Goal: Entertainment & Leisure: Consume media (video, audio)

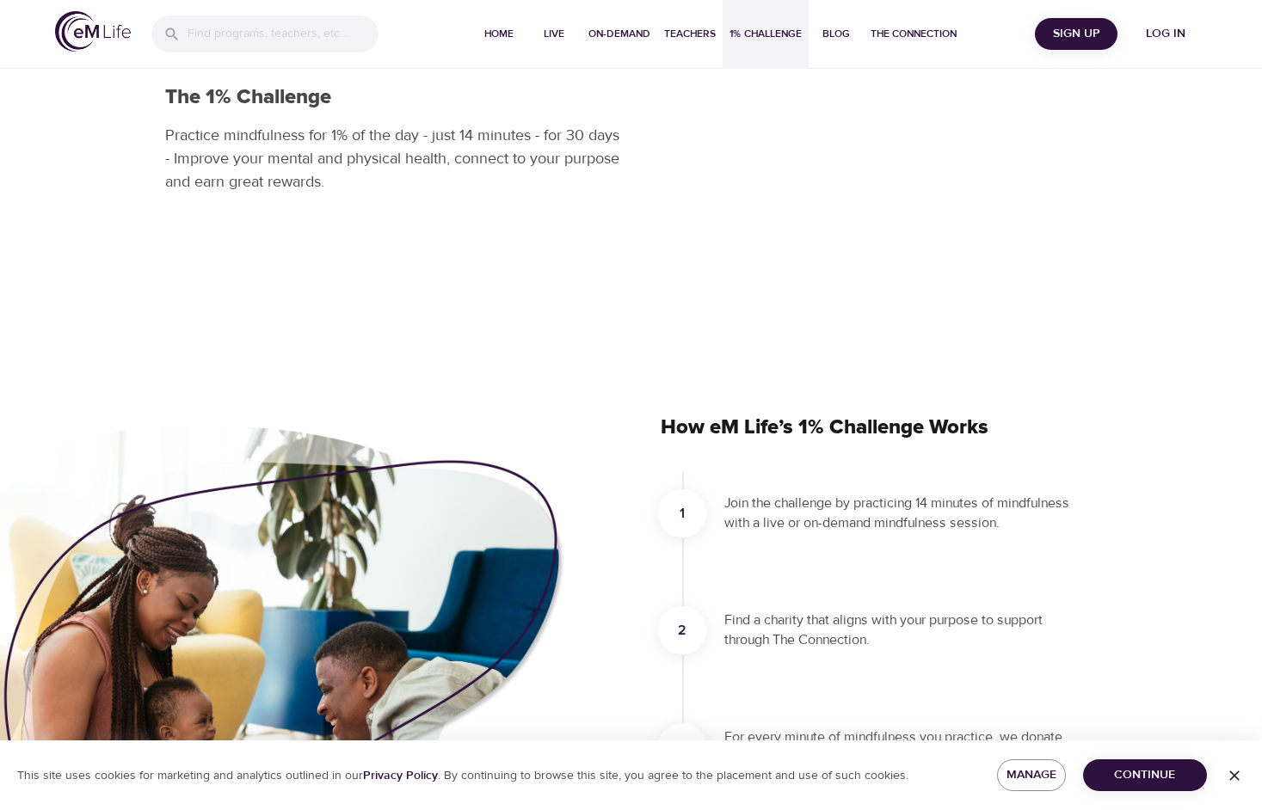
click at [1154, 39] on span "Log in" at bounding box center [1165, 34] width 69 height 22
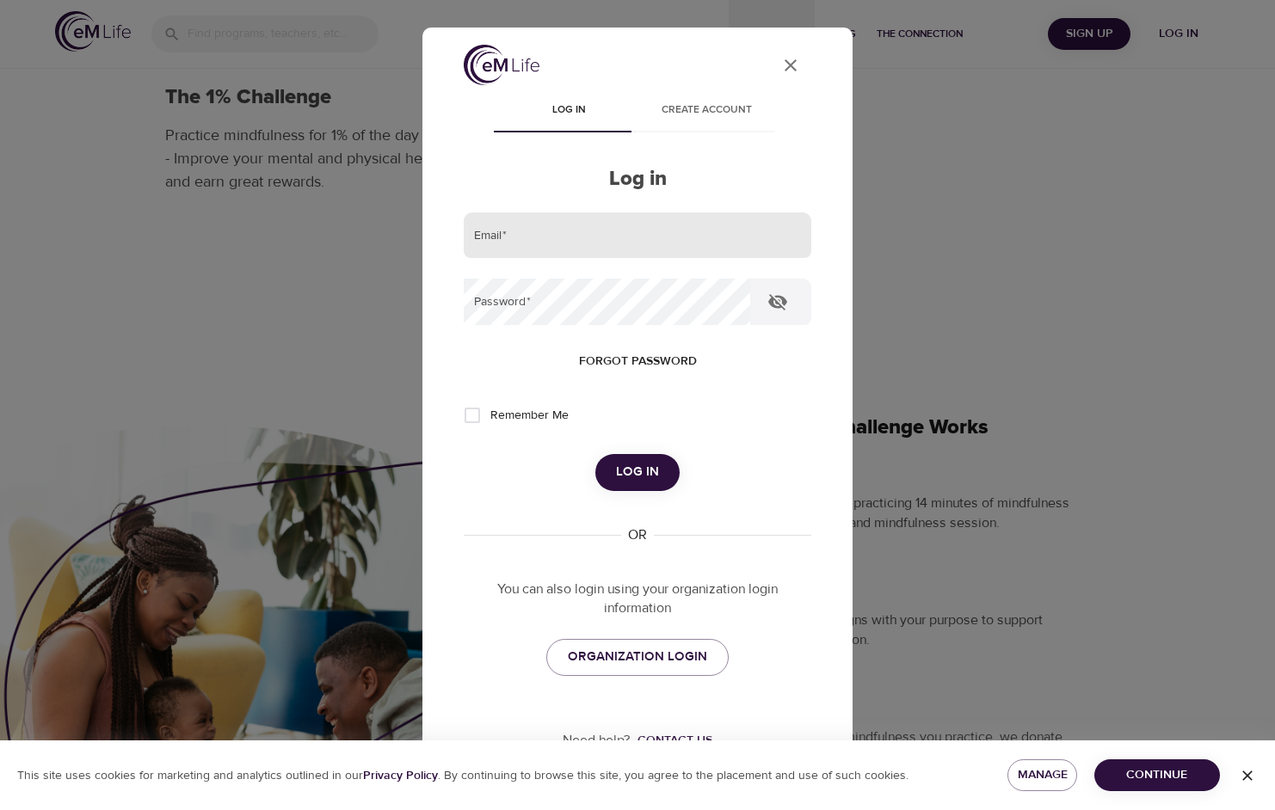
click at [668, 233] on input "email" at bounding box center [637, 235] width 347 height 46
type input "ac5pj@virginia.edu"
click at [499, 418] on span "Remember Me" at bounding box center [529, 416] width 78 height 18
click at [490, 418] on input "Remember Me" at bounding box center [472, 415] width 36 height 36
checkbox input "true"
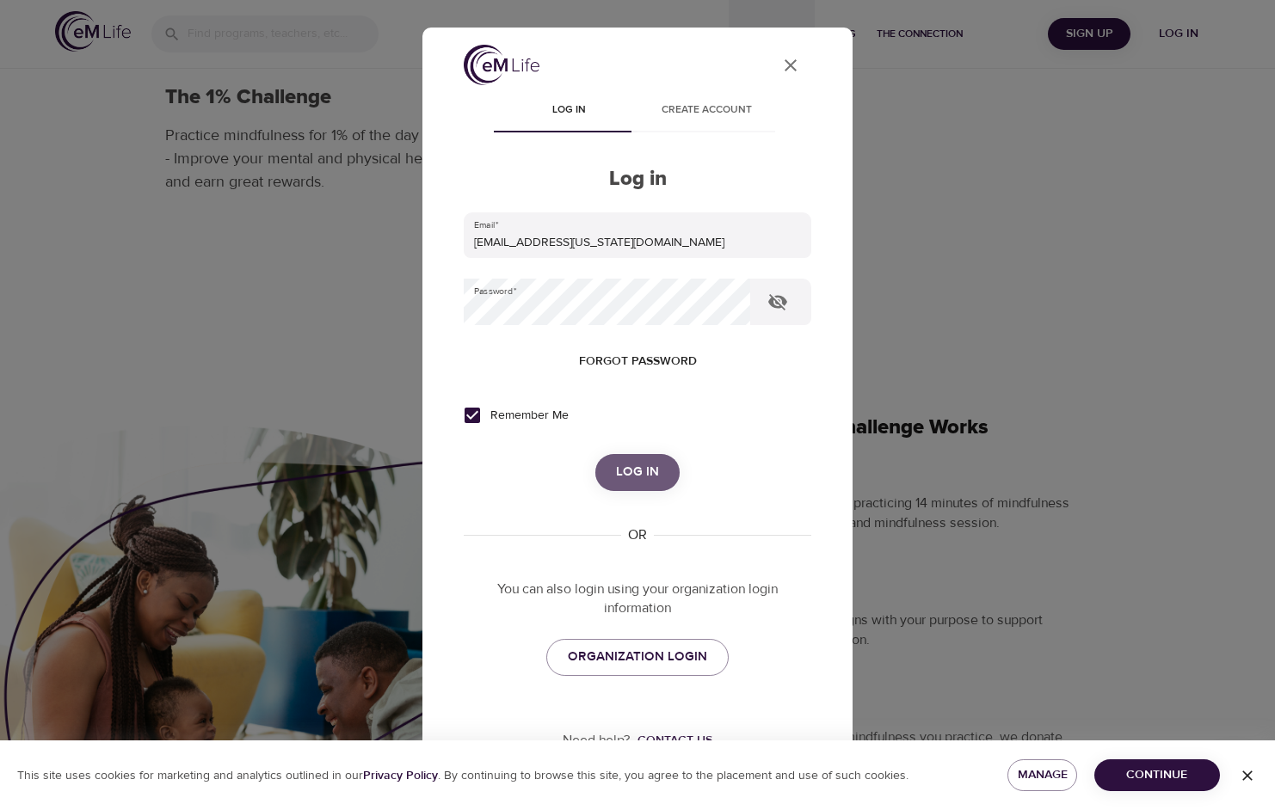
click at [628, 473] on span "Log in" at bounding box center [637, 472] width 43 height 22
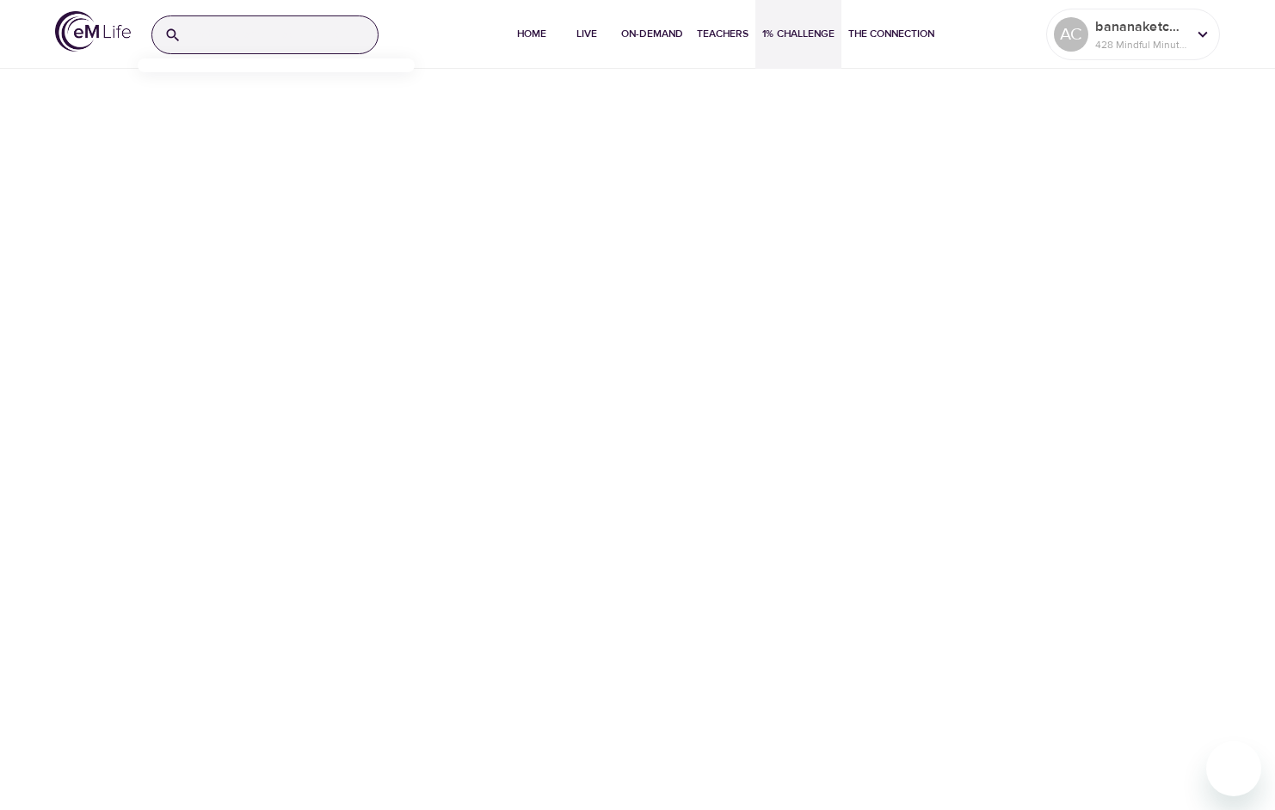
click at [317, 29] on input "search" at bounding box center [282, 34] width 189 height 37
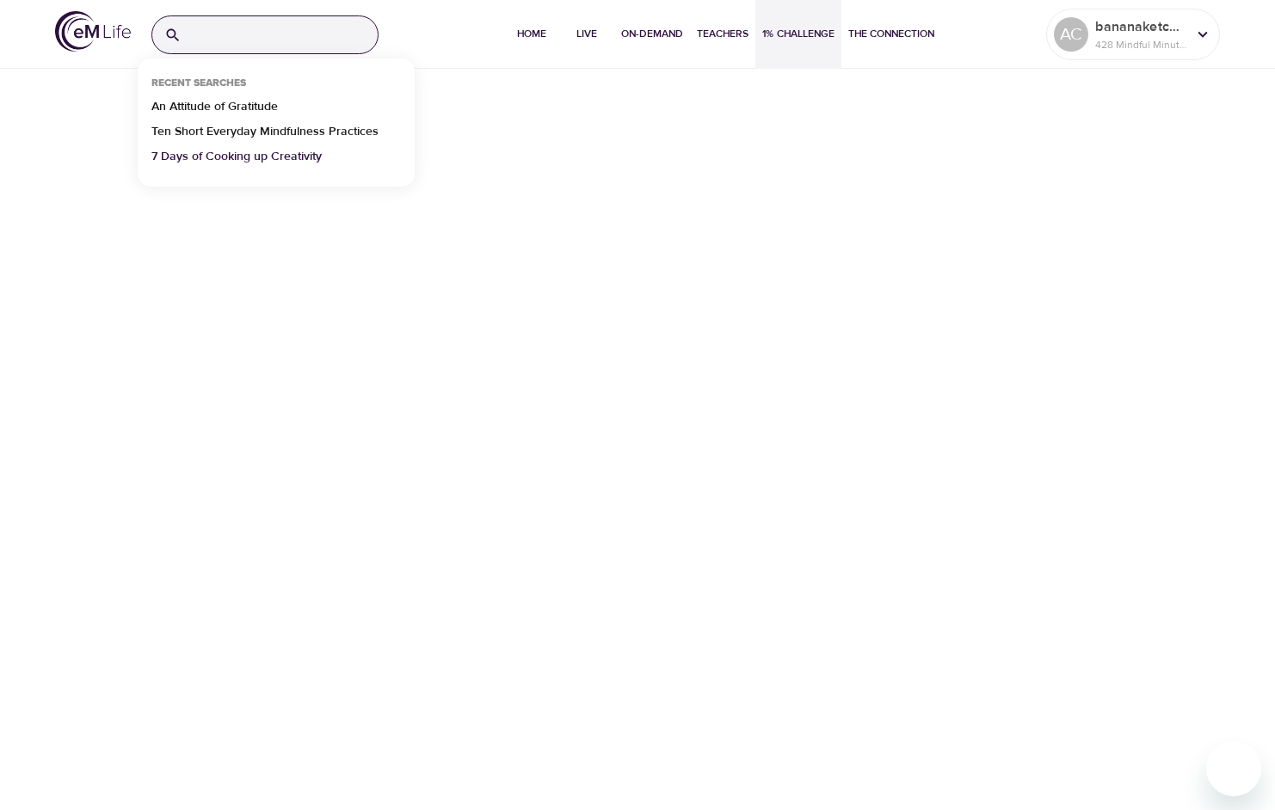
click at [271, 158] on p "7 Days of Cooking up Creativity" at bounding box center [236, 160] width 170 height 25
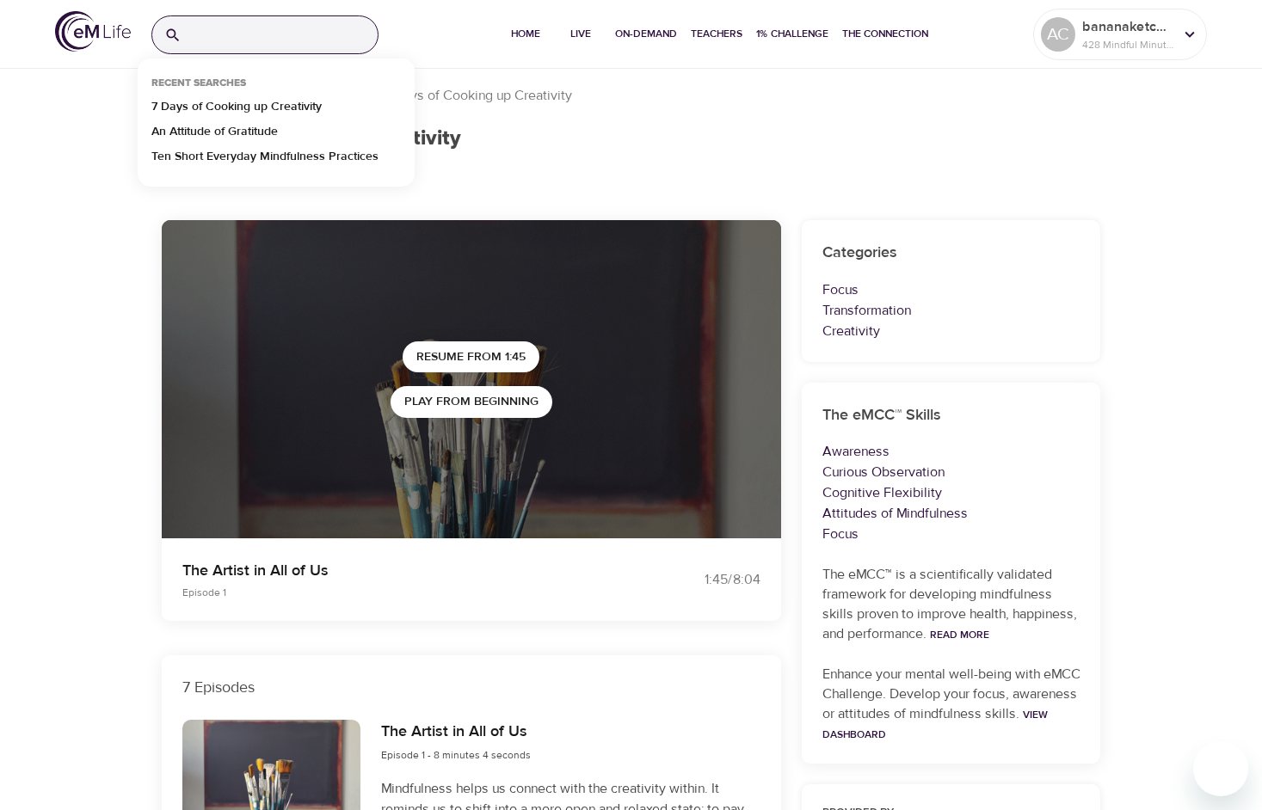
click at [275, 32] on input "search" at bounding box center [282, 34] width 189 height 37
click at [218, 45] on input "search" at bounding box center [282, 34] width 189 height 37
click at [221, 153] on p "Ten Short Everyday Mindfulness Practices" at bounding box center [264, 160] width 227 height 25
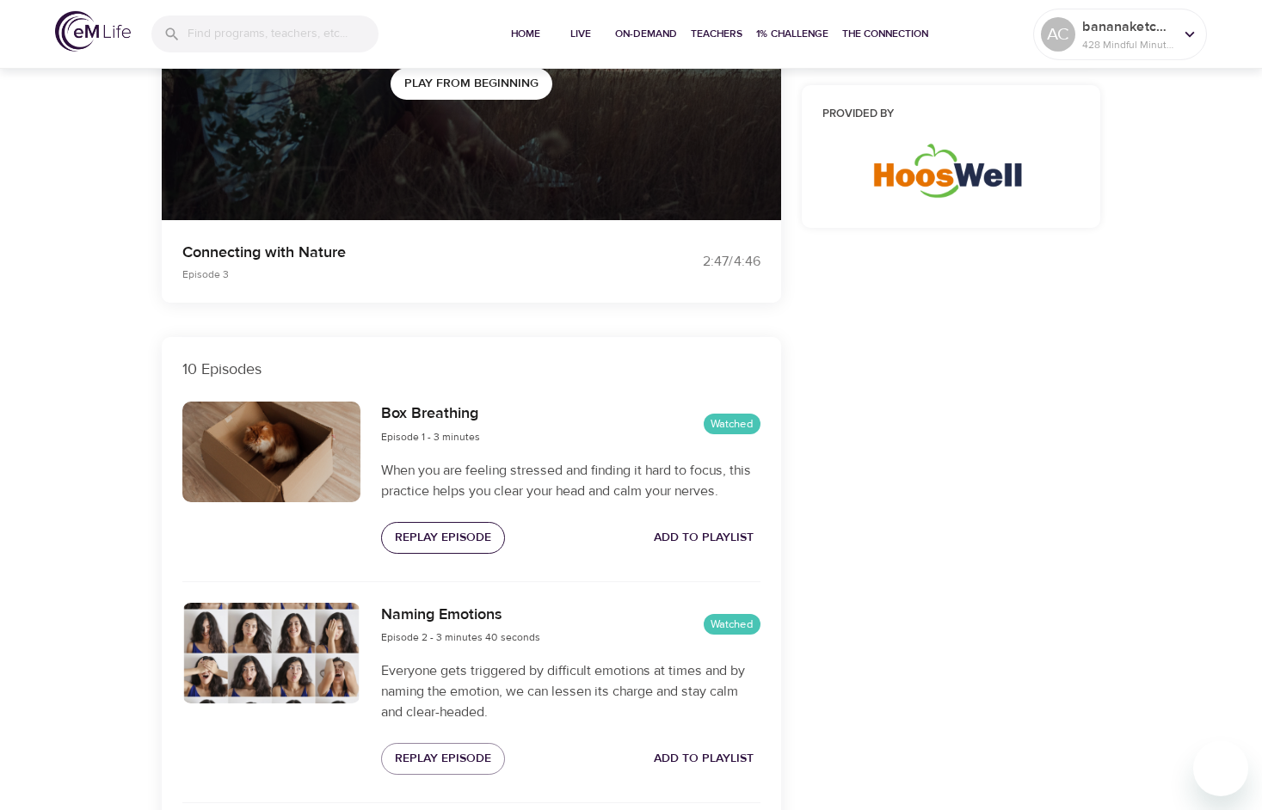
scroll to position [455, 0]
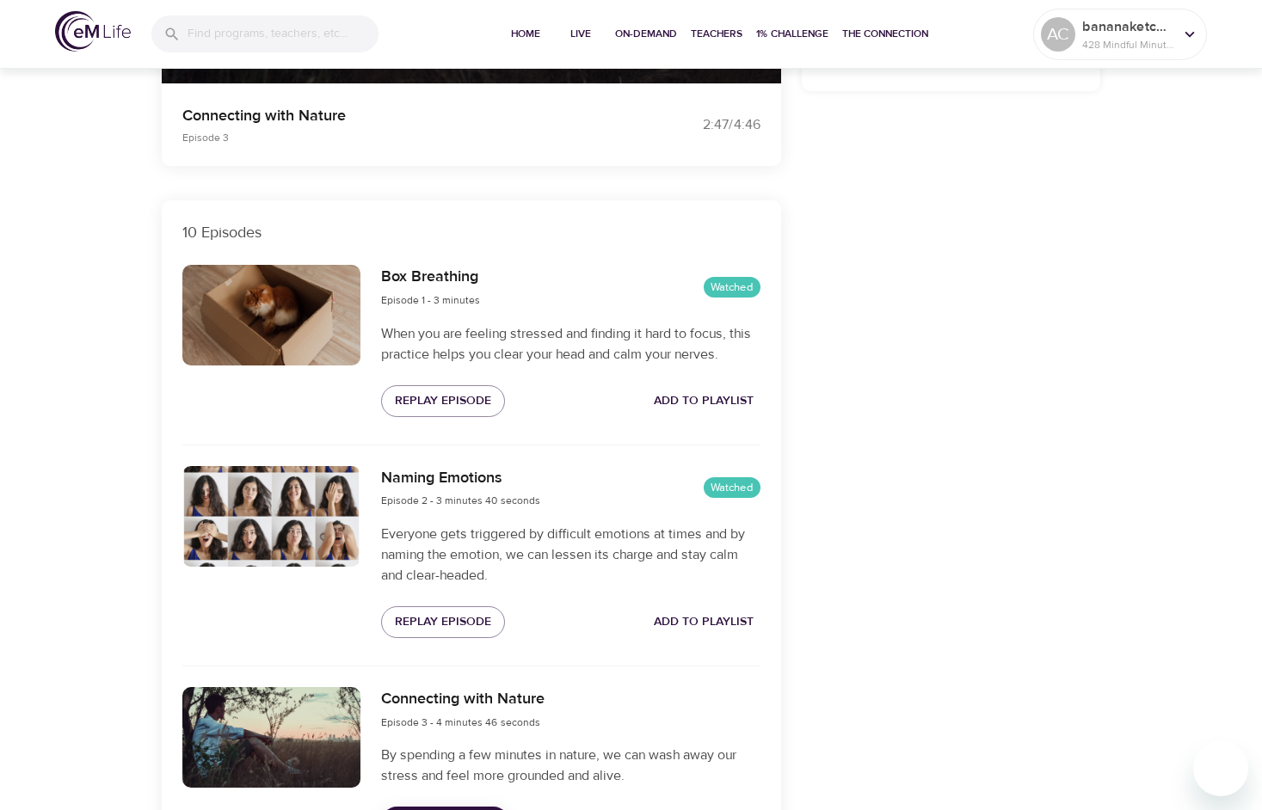
click at [323, 314] on div at bounding box center [271, 315] width 179 height 101
click at [432, 408] on span "Replay Episode" at bounding box center [443, 401] width 96 height 22
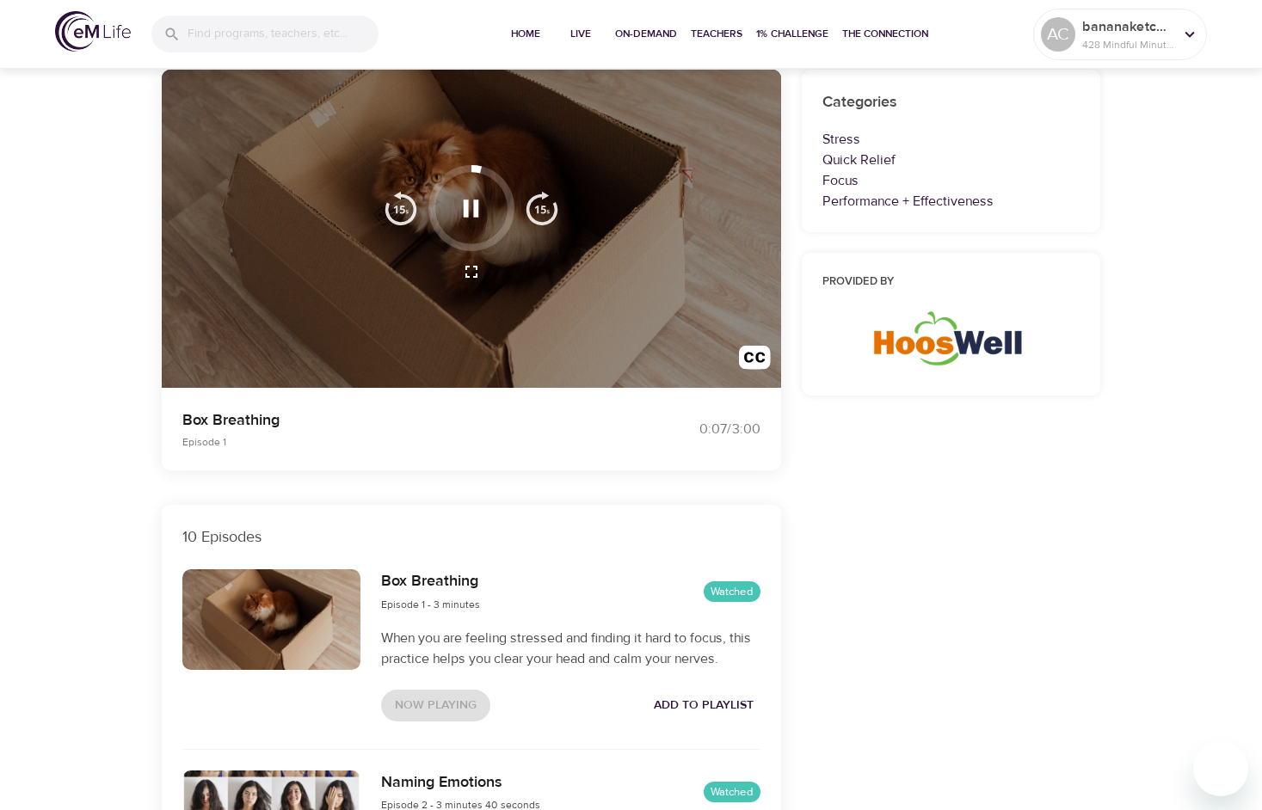
scroll to position [157, 0]
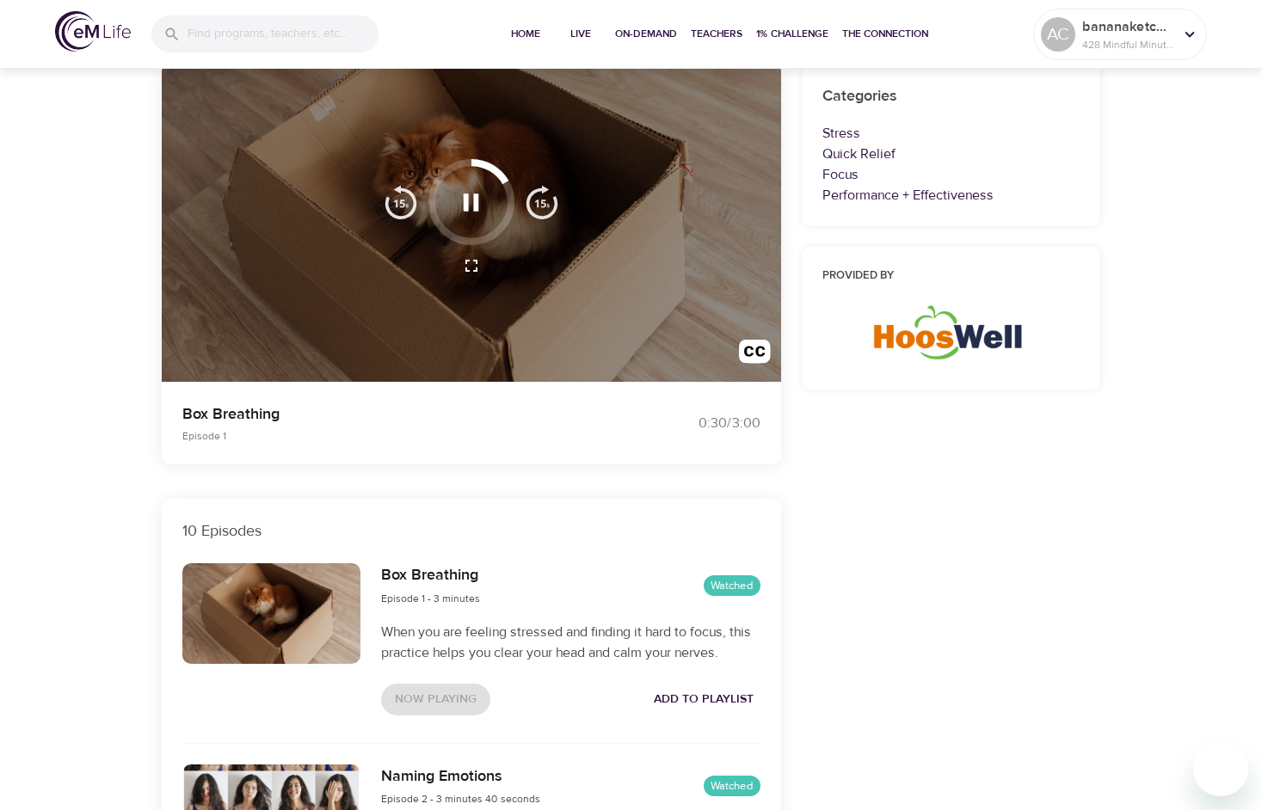
click at [552, 636] on p "When you are feeling stressed and finding it hard to focus, this practice helps…" at bounding box center [570, 642] width 378 height 41
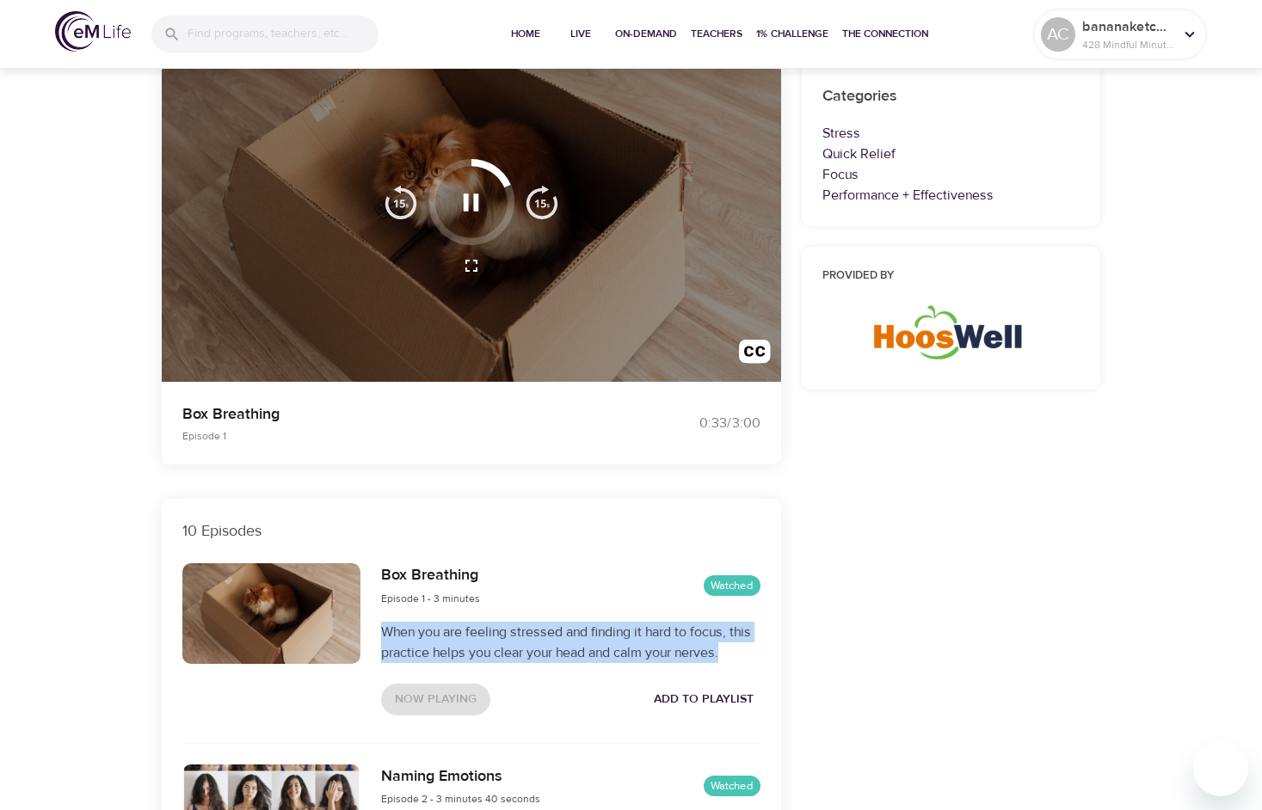
drag, startPoint x: 381, startPoint y: 633, endPoint x: 731, endPoint y: 662, distance: 351.3
click at [731, 662] on div "Box Breathing Episode 1 - 3 minutes Watched When you are feeling stressed and f…" at bounding box center [570, 639] width 399 height 172
copy p "When you are feeling stressed and finding it hard to focus, this practice helps…"
